Goal: Ask a question: Seek information or help from site administrators or community

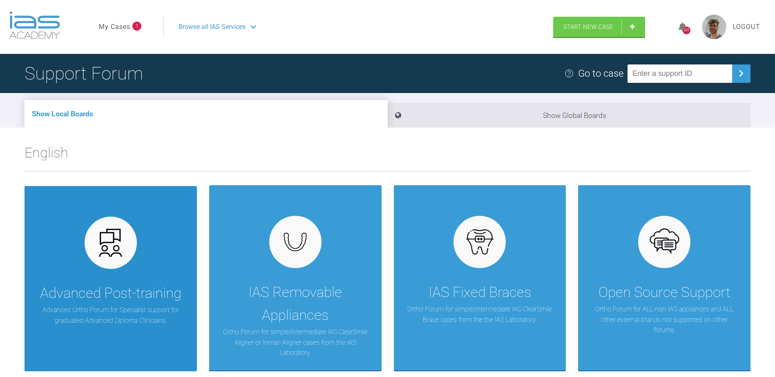
click at [140, 232] on div "Advanced Post-training Advanced Ortho Forum for Specialist support for graduate…" at bounding box center [111, 278] width 172 height 185
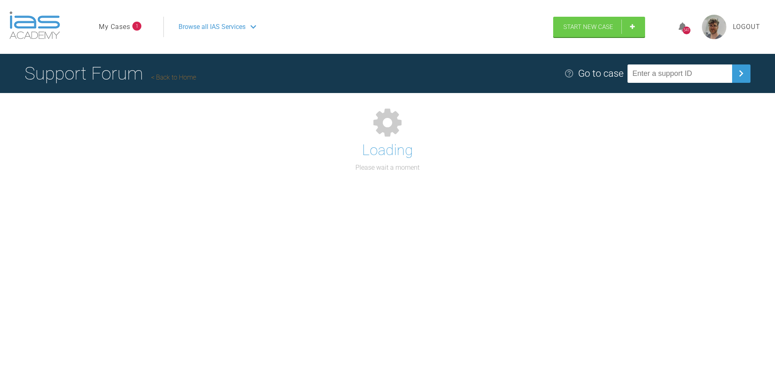
click at [120, 23] on link "My Cases" at bounding box center [114, 27] width 31 height 11
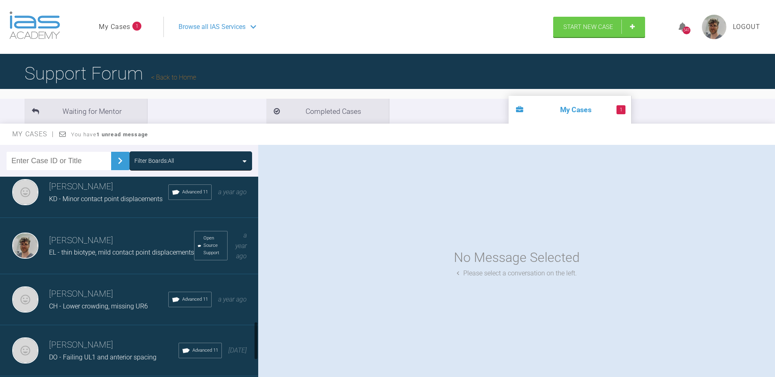
scroll to position [873, 0]
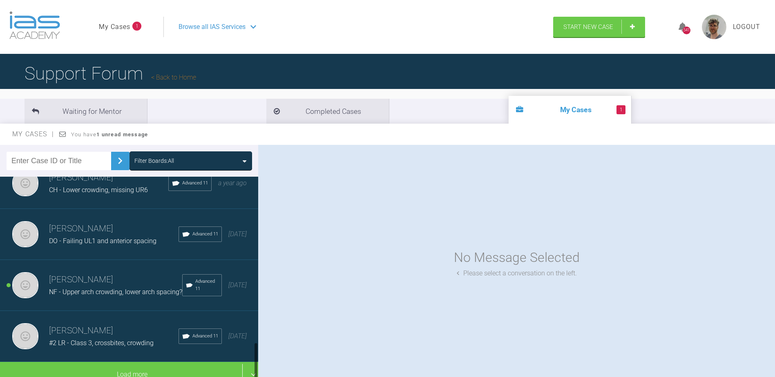
click at [99, 288] on span "NF - Upper arch crowding, lower arch spacing?" at bounding box center [115, 292] width 133 height 8
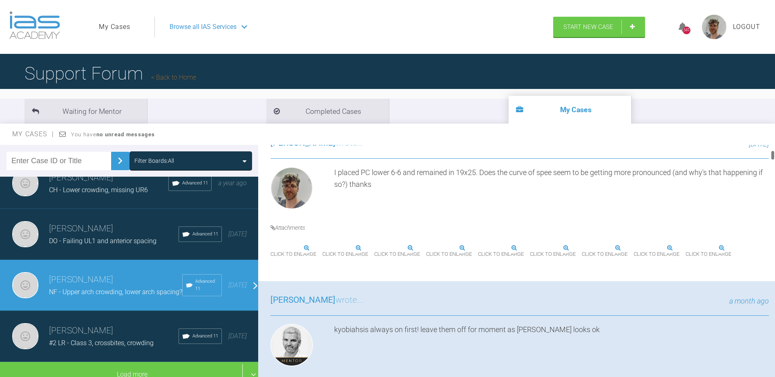
scroll to position [286, 0]
